Goal: Task Accomplishment & Management: Manage account settings

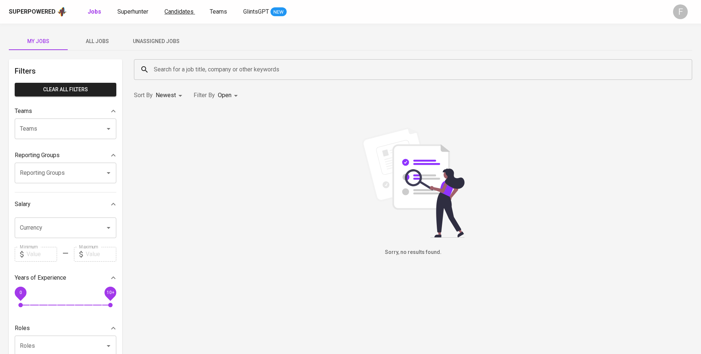
click at [176, 11] on span "Candidates" at bounding box center [179, 11] width 29 height 7
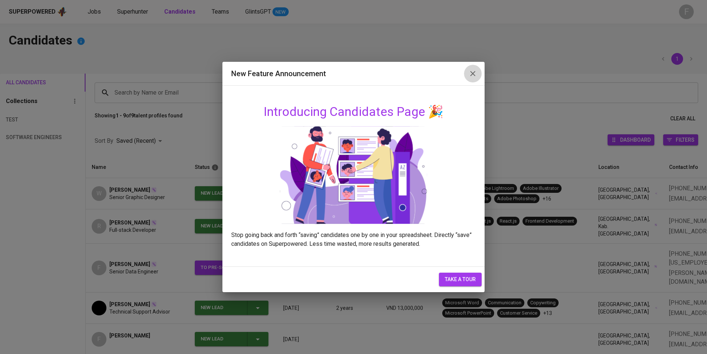
click at [471, 76] on icon "button" at bounding box center [472, 73] width 9 height 9
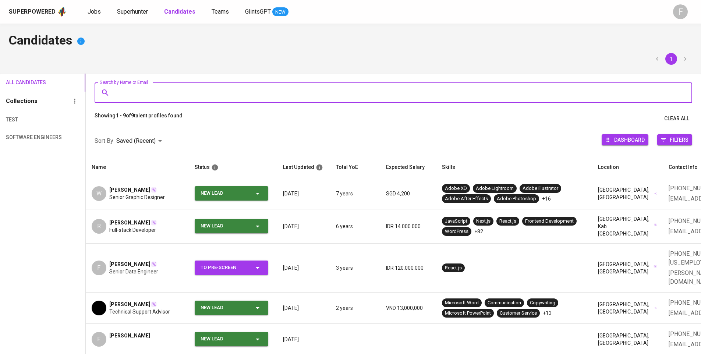
click at [177, 87] on input "Search by Name or Email" at bounding box center [396, 93] width 566 height 14
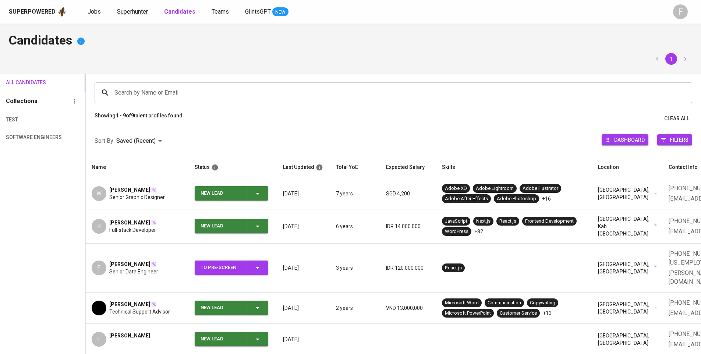
click at [124, 11] on span "Superhunter" at bounding box center [132, 11] width 31 height 7
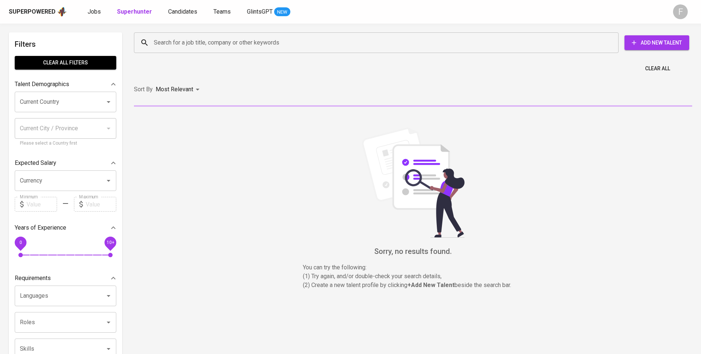
click at [197, 52] on div "Search for a job title, company or other keywords" at bounding box center [376, 42] width 485 height 21
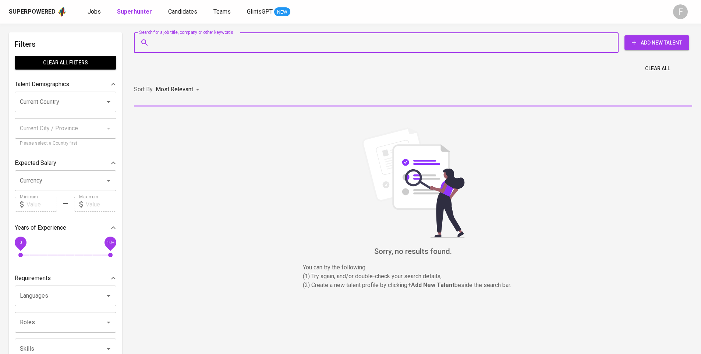
click at [208, 44] on input "Search for a job title, company or other keywords" at bounding box center [378, 43] width 452 height 14
paste input "[EMAIL_ADDRESS][DOMAIN_NAME]"
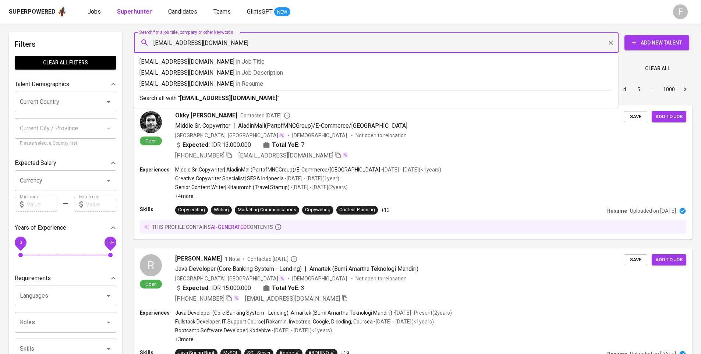
type input "email:[EMAIL_ADDRESS][DOMAIN_NAME]"
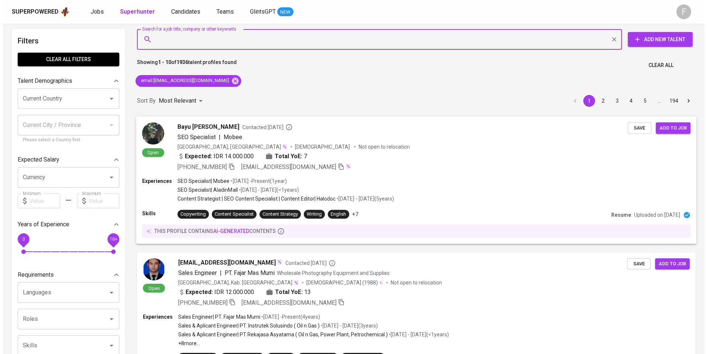
scroll to position [4, 0]
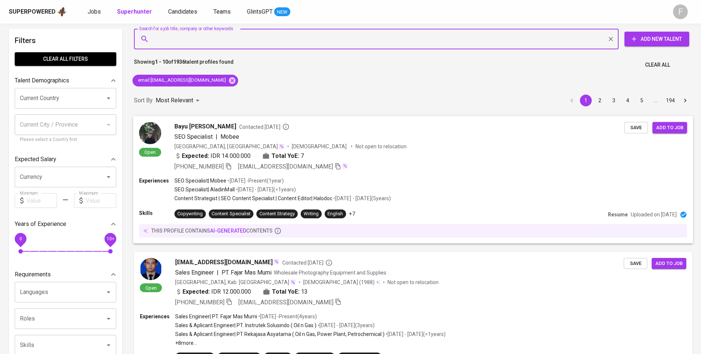
click at [348, 134] on div "SEO Specialist | Mobee" at bounding box center [400, 136] width 450 height 9
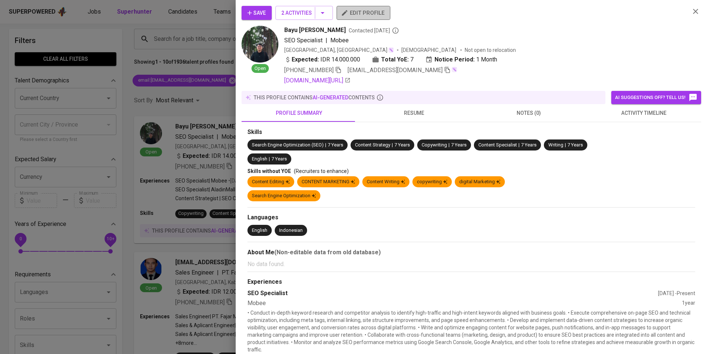
click at [364, 11] on span "edit profile" at bounding box center [363, 13] width 42 height 10
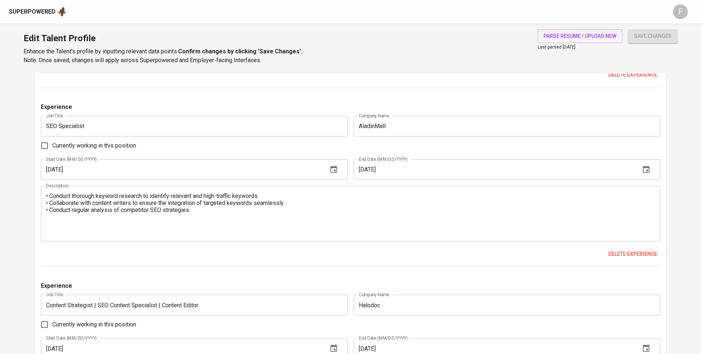
scroll to position [923, 0]
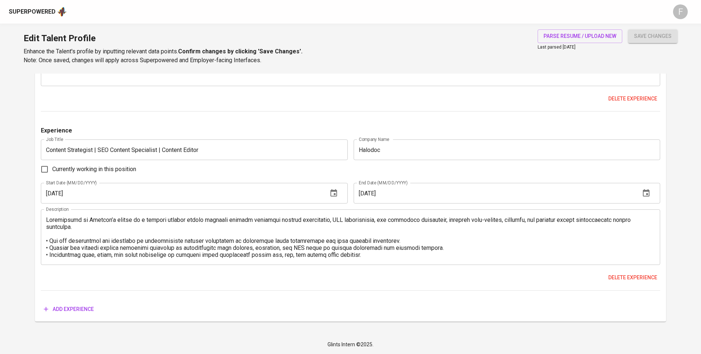
click at [366, 256] on textarea at bounding box center [350, 237] width 609 height 42
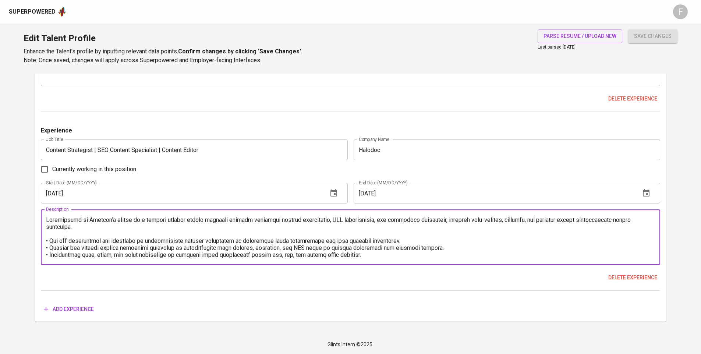
click at [367, 253] on textarea at bounding box center [350, 237] width 609 height 42
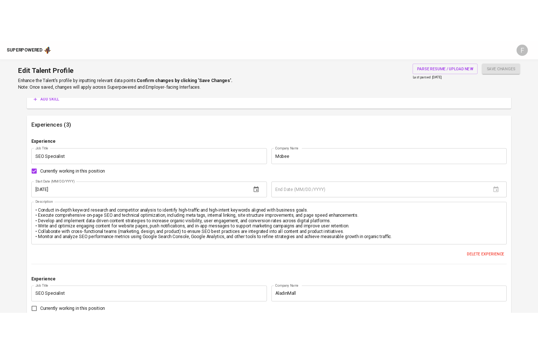
scroll to position [621, 0]
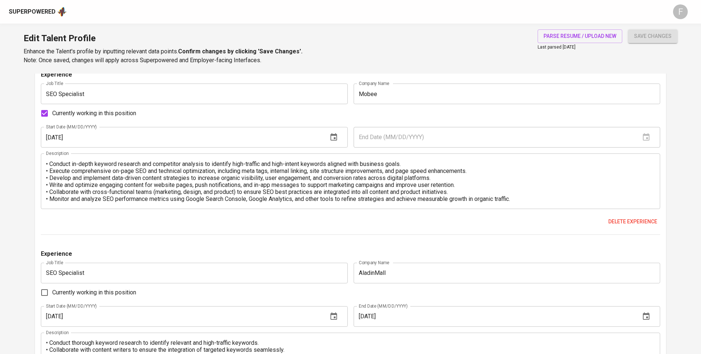
click at [434, 162] on textarea "• Conduct in-depth keyword research and competitor analysis to identify high-tr…" at bounding box center [350, 182] width 609 height 42
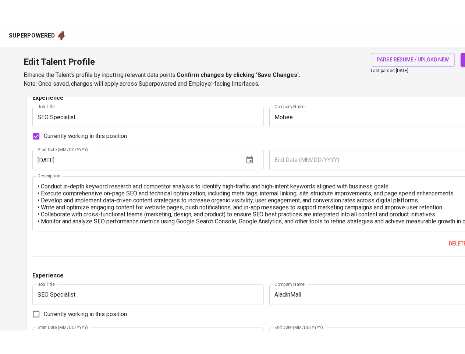
scroll to position [630, 0]
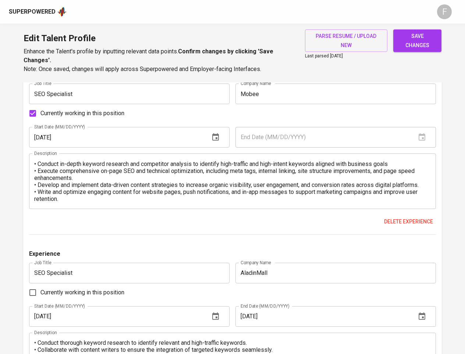
click at [427, 45] on span "save changes" at bounding box center [417, 41] width 36 height 18
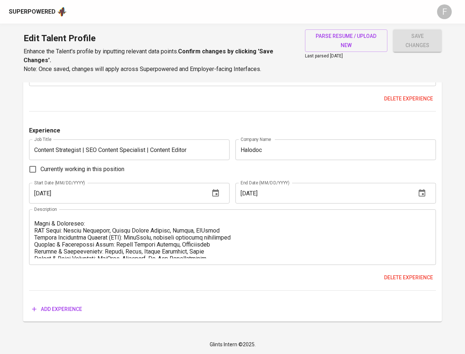
scroll to position [112, 0]
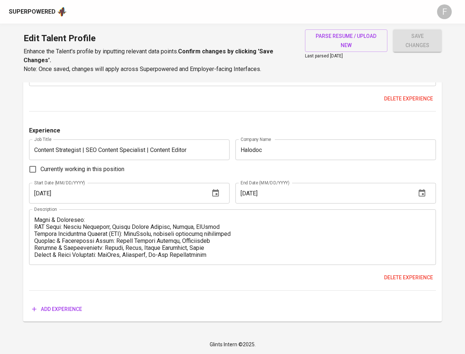
click at [325, 230] on textarea at bounding box center [232, 237] width 397 height 42
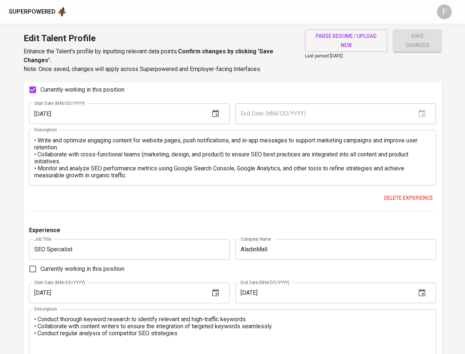
scroll to position [661, 0]
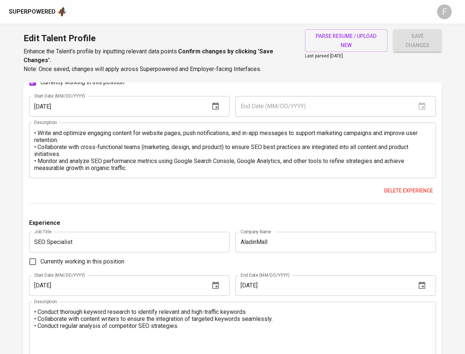
click at [415, 141] on textarea "• Conduct in-depth keyword research and competitor analysis to identify high-tr…" at bounding box center [232, 151] width 397 height 42
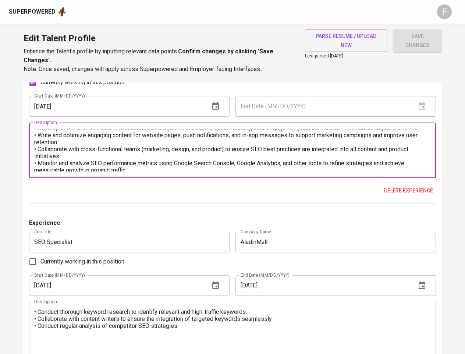
scroll to position [0, 0]
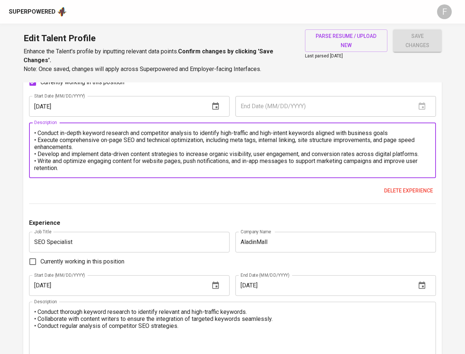
click at [409, 135] on textarea "• Conduct in-depth keyword research and competitor analysis to identify high-tr…" at bounding box center [232, 151] width 397 height 42
type textarea "• Conduct in-depth keyword research and competitor analysis to identify high-tr…"
click at [432, 48] on span "save changes" at bounding box center [417, 41] width 36 height 18
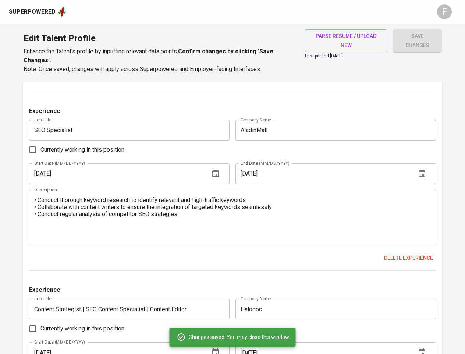
scroll to position [932, 0]
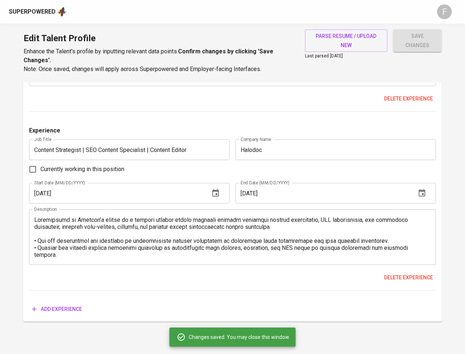
click at [278, 248] on textarea at bounding box center [232, 237] width 397 height 42
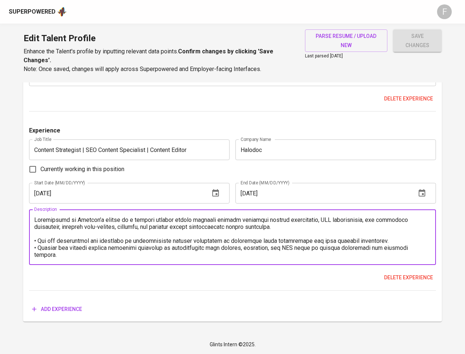
click at [395, 237] on textarea at bounding box center [232, 237] width 397 height 42
click at [317, 227] on textarea at bounding box center [232, 237] width 397 height 42
type textarea "Contributed to Halodoc’s growth as a leading digital health platform through st…"
click at [419, 48] on span "save changes" at bounding box center [417, 41] width 36 height 18
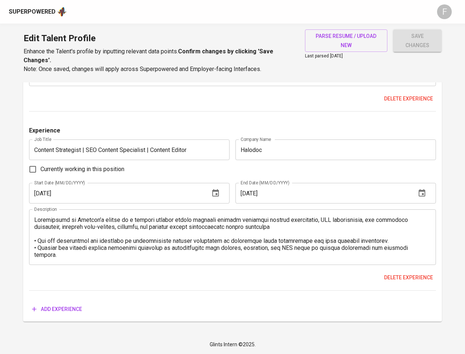
click at [394, 229] on textarea at bounding box center [232, 237] width 397 height 42
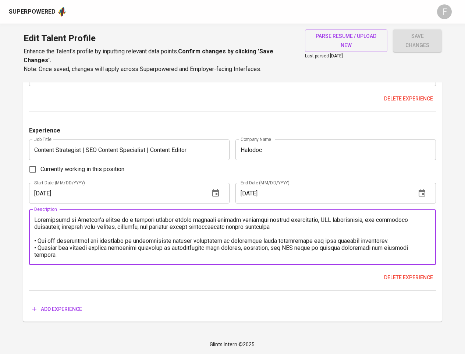
click at [404, 221] on textarea at bounding box center [232, 237] width 397 height 42
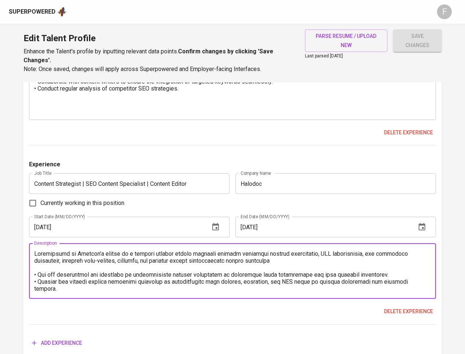
scroll to position [898, 0]
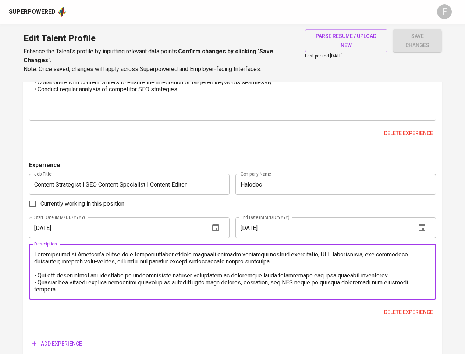
click at [328, 256] on textarea at bounding box center [232, 272] width 397 height 42
click at [301, 263] on textarea at bounding box center [232, 272] width 397 height 42
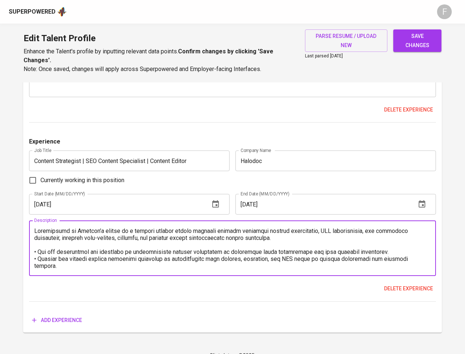
scroll to position [909, 0]
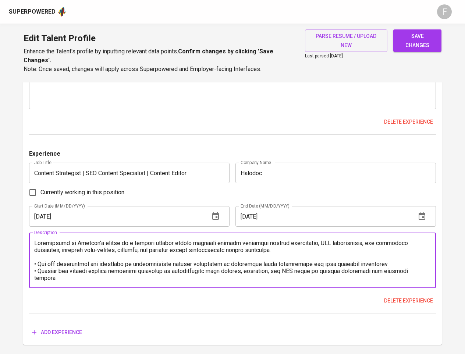
type textarea "Contributed to Halodoc’s growth as a leading digital health platform through st…"
click at [422, 45] on span "save changes" at bounding box center [417, 41] width 36 height 18
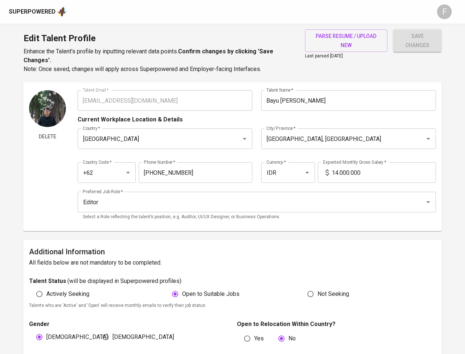
scroll to position [0, 0]
